Goal: Navigation & Orientation: Understand site structure

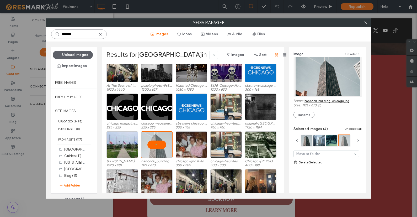
click at [81, 35] on input "*******" at bounding box center [79, 33] width 56 height 9
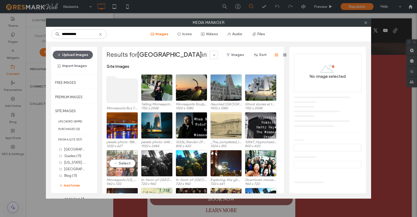
click at [123, 162] on div "Select" at bounding box center [121, 163] width 31 height 26
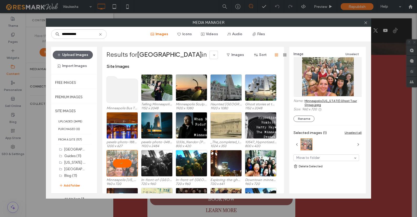
click at [338, 100] on link "Minneapolis [US_STATE] Ghost Tour Group.jpeg" at bounding box center [333, 103] width 57 height 8
click at [81, 33] on input "**********" at bounding box center [79, 33] width 56 height 9
click at [81, 34] on input "**********" at bounding box center [79, 33] width 56 height 9
paste input "**********"
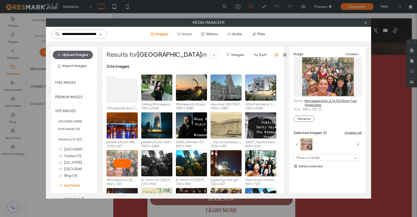
scroll to position [0, 156]
click at [81, 34] on input "**********" at bounding box center [78, 33] width 55 height 9
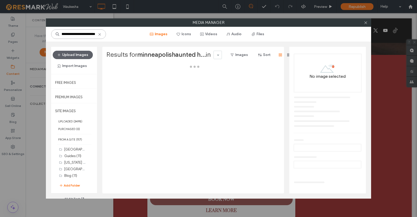
click at [81, 34] on input "**********" at bounding box center [78, 33] width 55 height 9
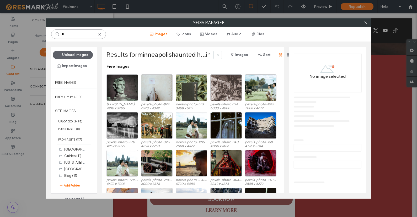
scroll to position [0, 0]
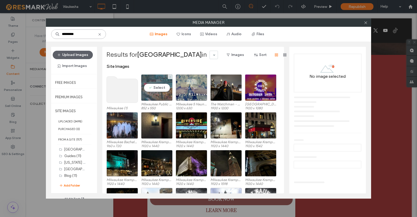
type input "*********"
click at [161, 83] on div "Select" at bounding box center [156, 87] width 31 height 26
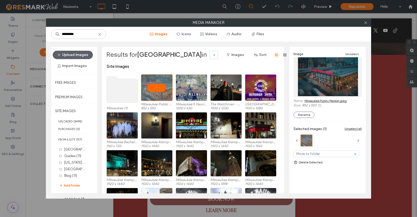
click at [327, 100] on link "Milwaukee Public Market.jpeg" at bounding box center [326, 101] width 42 height 4
click at [367, 24] on icon at bounding box center [366, 23] width 4 height 4
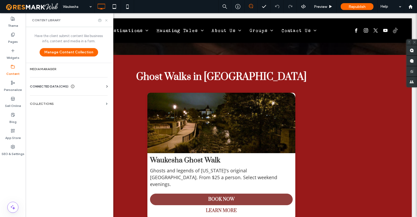
click at [106, 20] on use at bounding box center [106, 20] width 2 height 2
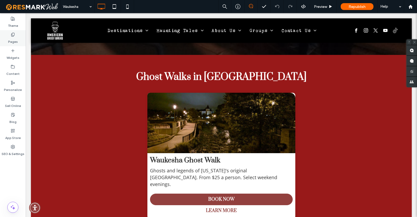
click at [14, 38] on label "Pages" at bounding box center [13, 40] width 10 height 7
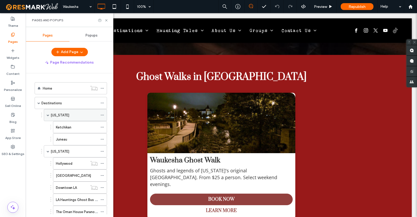
scroll to position [1, 0]
click at [63, 127] on label "Ketchikan" at bounding box center [63, 125] width 15 height 9
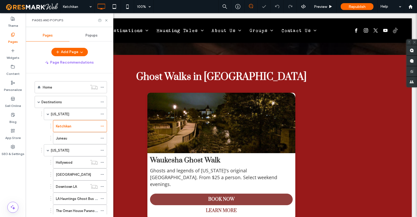
click at [65, 137] on label "Juneau" at bounding box center [61, 137] width 11 height 9
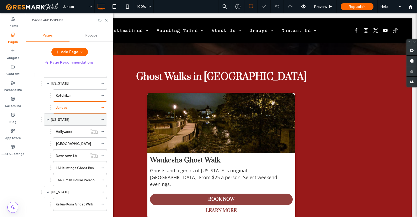
scroll to position [32, 0]
click at [63, 129] on label "Hollywood" at bounding box center [64, 131] width 17 height 9
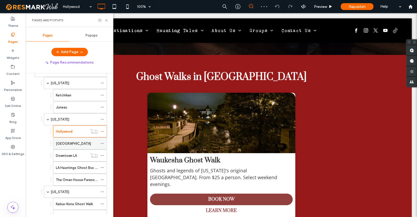
click at [66, 140] on label "[GEOGRAPHIC_DATA]" at bounding box center [73, 143] width 35 height 9
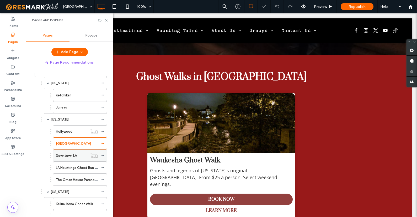
click at [65, 154] on label "Downtown LA" at bounding box center [66, 155] width 21 height 9
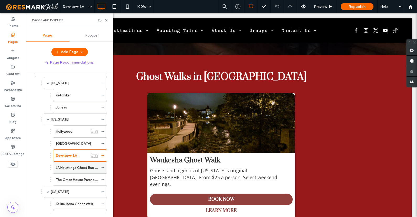
click at [66, 169] on label "LA Hauntings Ghost Bus Tour" at bounding box center [79, 167] width 46 height 9
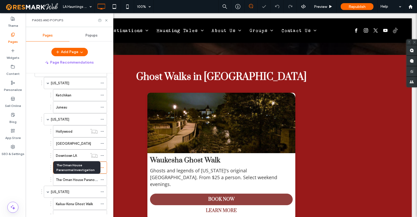
click at [66, 179] on label "The Oman House Paranormal Investigation" at bounding box center [89, 179] width 67 height 9
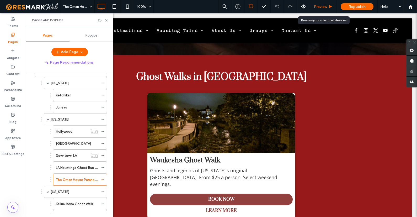
click at [325, 6] on span "Preview" at bounding box center [320, 6] width 13 height 4
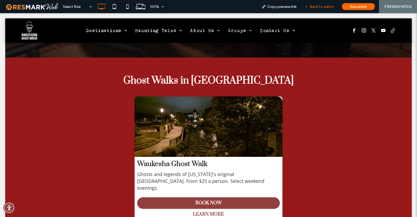
click at [327, 6] on span "Back to editor" at bounding box center [322, 6] width 24 height 4
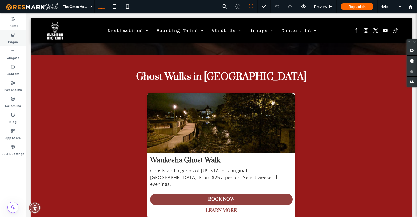
click at [14, 34] on icon at bounding box center [13, 35] width 4 height 4
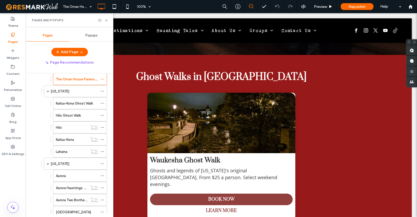
scroll to position [136, 0]
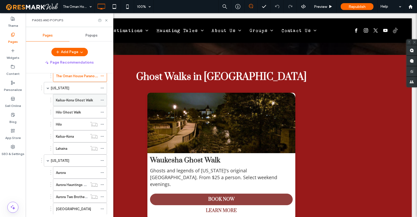
click at [66, 102] on label "Kailua-Kona Ghost Walk" at bounding box center [74, 99] width 37 height 9
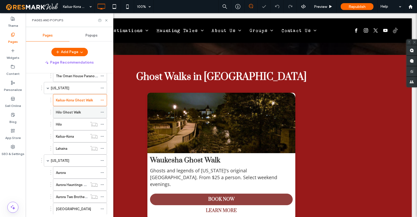
click at [66, 113] on label "Hilo Ghost Walk" at bounding box center [68, 112] width 25 height 9
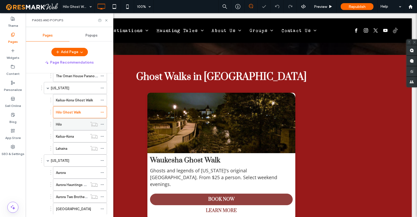
click at [64, 124] on div "Hilo" at bounding box center [72, 124] width 32 height 6
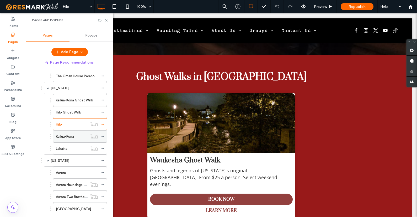
click at [69, 137] on label "Kailua-Kona" at bounding box center [65, 136] width 18 height 9
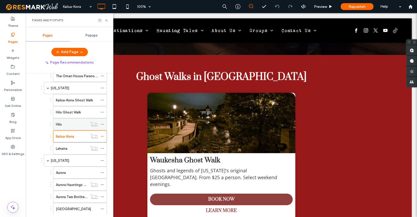
click at [67, 123] on div "Hilo" at bounding box center [72, 124] width 32 height 6
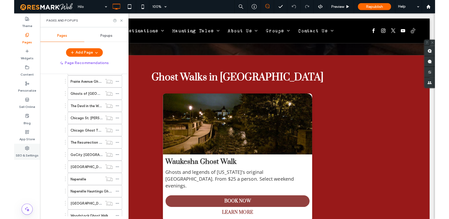
scroll to position [325, 0]
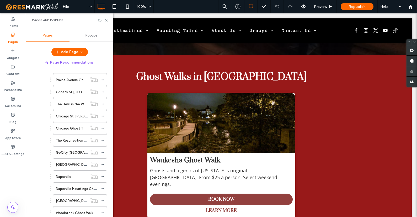
click at [69, 164] on label "[GEOGRAPHIC_DATA]" at bounding box center [73, 164] width 35 height 9
click at [106, 19] on icon at bounding box center [106, 20] width 4 height 4
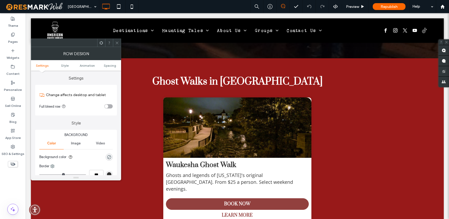
click at [116, 44] on icon at bounding box center [117, 43] width 4 height 4
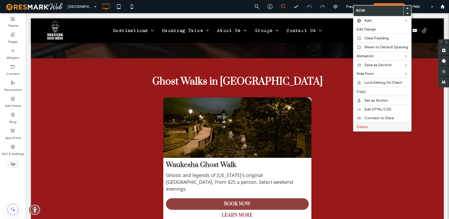
click at [389, 127] on label "Delete" at bounding box center [383, 127] width 52 height 4
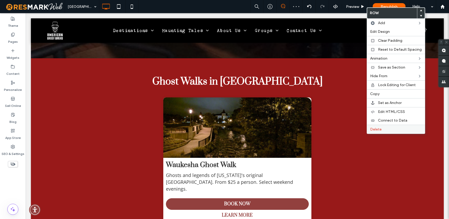
click at [390, 127] on label "Delete" at bounding box center [396, 129] width 52 height 4
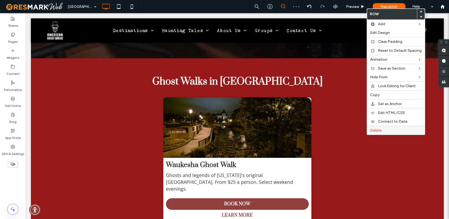
click at [402, 128] on label "Delete" at bounding box center [396, 130] width 52 height 4
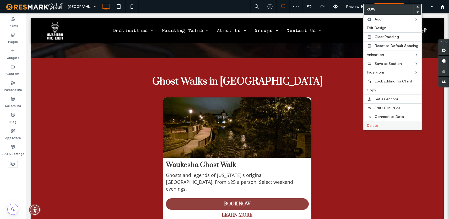
click at [390, 125] on label "Delete" at bounding box center [393, 125] width 52 height 4
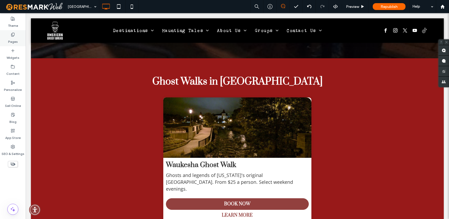
click at [13, 38] on label "Pages" at bounding box center [13, 40] width 10 height 7
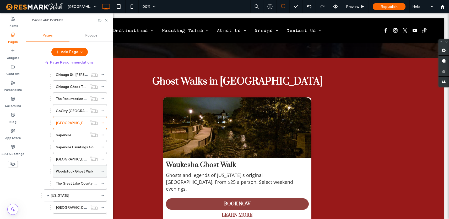
scroll to position [372, 0]
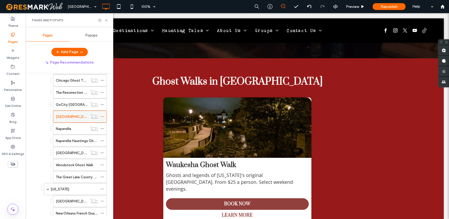
click at [103, 115] on icon at bounding box center [102, 117] width 4 height 4
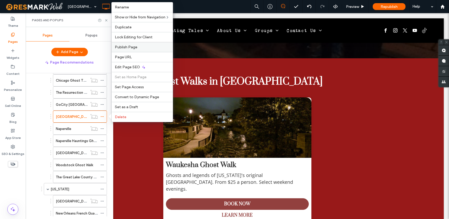
click at [136, 45] on span "Publish Page" at bounding box center [126, 47] width 23 height 4
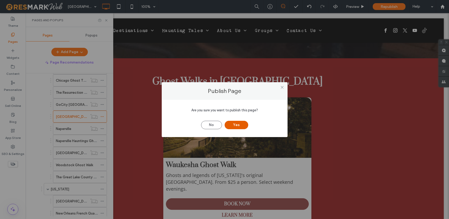
click at [241, 125] on button "Yes" at bounding box center [237, 125] width 24 height 8
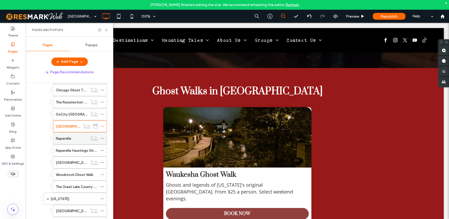
click at [68, 135] on label "Naperville" at bounding box center [63, 138] width 15 height 9
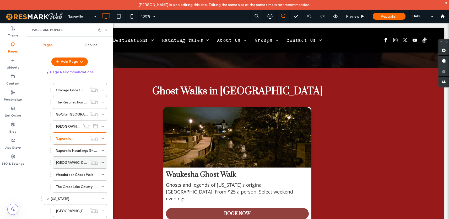
click at [65, 161] on label "[GEOGRAPHIC_DATA]" at bounding box center [73, 162] width 35 height 9
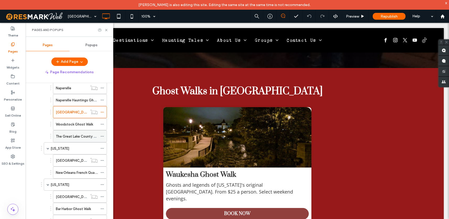
scroll to position [429, 0]
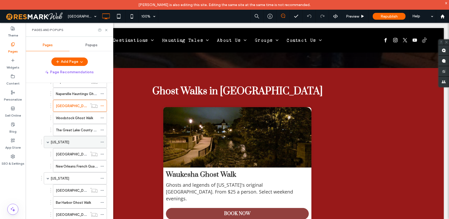
click at [65, 141] on label "[US_STATE]" at bounding box center [60, 141] width 19 height 9
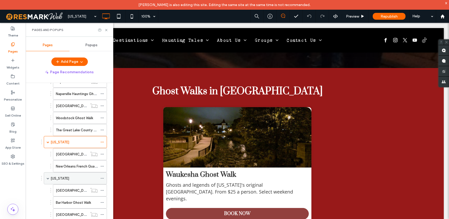
click at [64, 175] on div "[US_STATE]" at bounding box center [74, 178] width 47 height 6
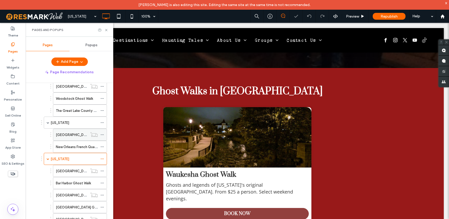
scroll to position [487, 0]
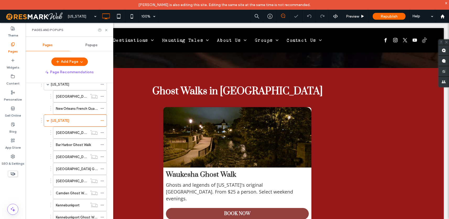
click at [72, 134] on label "[GEOGRAPHIC_DATA]" at bounding box center [73, 132] width 35 height 9
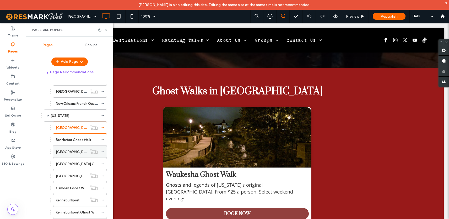
scroll to position [492, 0]
click at [66, 151] on label "[GEOGRAPHIC_DATA]" at bounding box center [73, 151] width 35 height 9
click at [68, 176] on label "[GEOGRAPHIC_DATA]" at bounding box center [73, 175] width 35 height 9
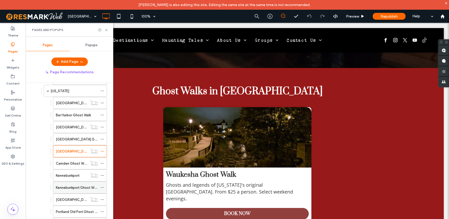
scroll to position [531, 0]
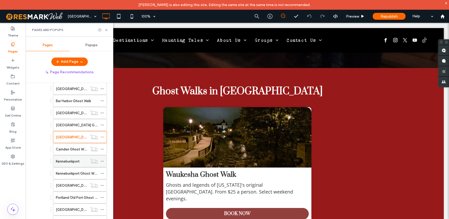
click at [74, 160] on label "Kennebunkport" at bounding box center [68, 161] width 24 height 9
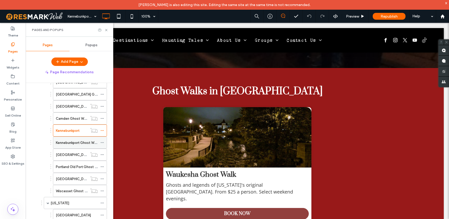
scroll to position [562, 0]
click at [66, 155] on label "[GEOGRAPHIC_DATA]" at bounding box center [73, 153] width 35 height 9
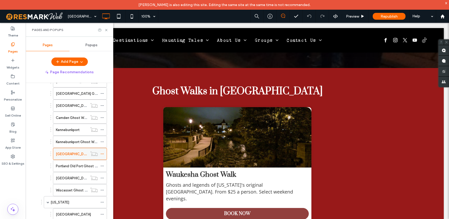
scroll to position [563, 0]
click at [65, 178] on label "[GEOGRAPHIC_DATA]" at bounding box center [73, 176] width 35 height 9
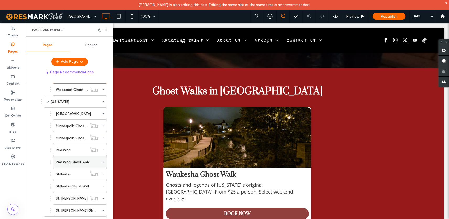
scroll to position [663, 0]
click at [62, 149] on label "Red Wing" at bounding box center [63, 149] width 15 height 9
click at [67, 173] on label "Stillwater" at bounding box center [63, 173] width 15 height 9
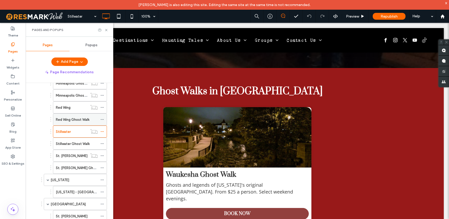
scroll to position [707, 0]
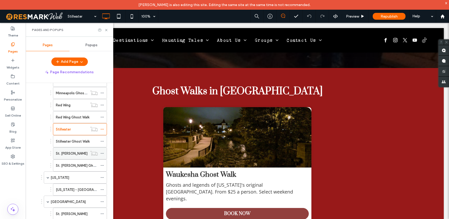
click at [71, 154] on div "St. [PERSON_NAME]" at bounding box center [72, 154] width 32 height 6
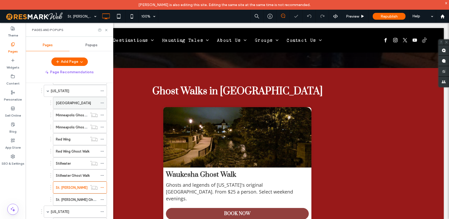
scroll to position [673, 0]
click at [76, 101] on div "[GEOGRAPHIC_DATA]" at bounding box center [77, 103] width 42 height 6
click at [60, 189] on label "St. [PERSON_NAME]" at bounding box center [72, 187] width 32 height 9
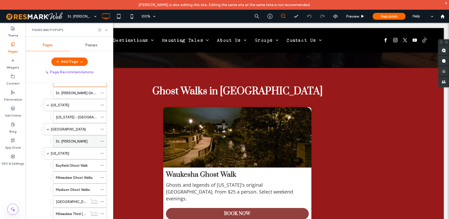
scroll to position [787, 0]
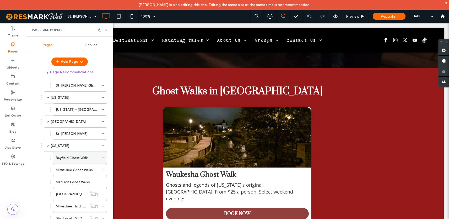
click at [67, 156] on label "Bayfield Ghost Walk" at bounding box center [72, 157] width 32 height 9
click at [68, 170] on label "Milwaukee Ghost Walks" at bounding box center [74, 169] width 37 height 9
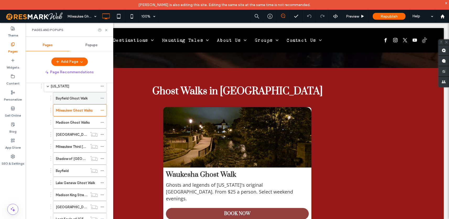
scroll to position [856, 0]
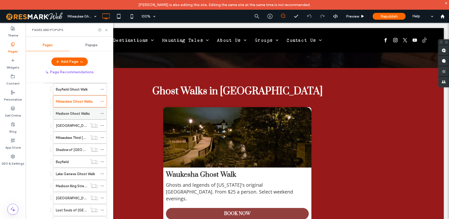
click at [62, 113] on label "Madison Ghost Walks" at bounding box center [73, 113] width 34 height 9
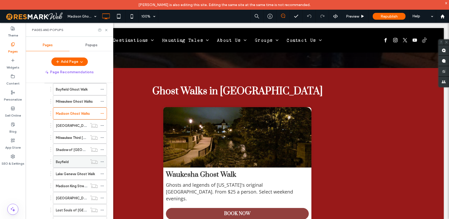
click at [66, 160] on label "Bayfield" at bounding box center [62, 161] width 13 height 9
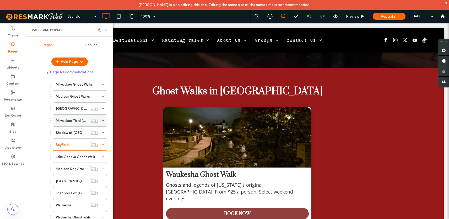
scroll to position [875, 0]
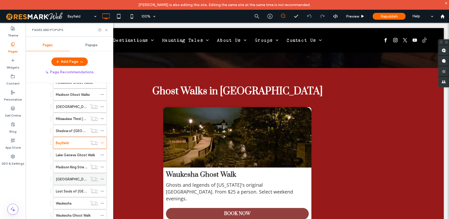
click at [66, 180] on label "[GEOGRAPHIC_DATA]" at bounding box center [73, 178] width 35 height 9
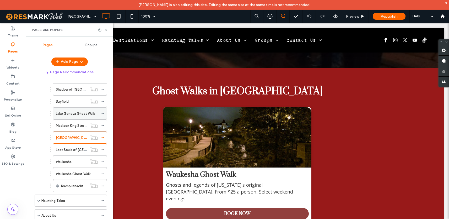
scroll to position [933, 0]
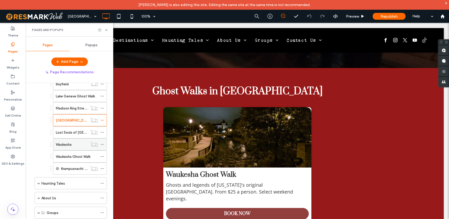
click at [63, 143] on label "Waukesha" at bounding box center [64, 144] width 16 height 9
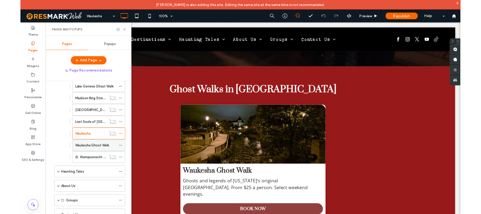
scroll to position [958, 0]
